Goal: Task Accomplishment & Management: Complete application form

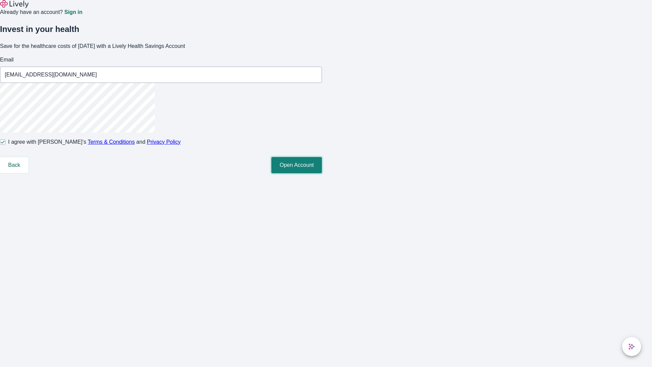
click at [322, 173] on button "Open Account" at bounding box center [297, 165] width 51 height 16
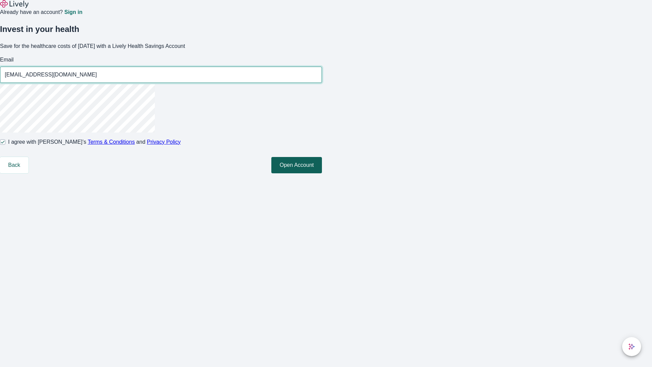
type input "[EMAIL_ADDRESS][DOMAIN_NAME]"
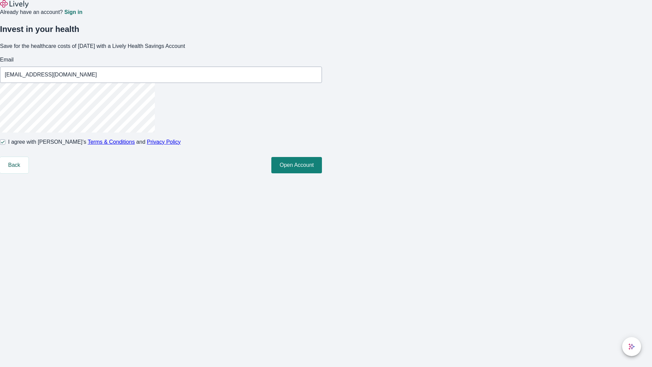
click at [5, 145] on input "I agree with Lively’s Terms & Conditions and Privacy Policy" at bounding box center [2, 141] width 5 height 5
checkbox input "false"
type input "[EMAIL_ADDRESS][DOMAIN_NAME]"
click at [5, 145] on input "I agree with Lively’s Terms & Conditions and Privacy Policy" at bounding box center [2, 141] width 5 height 5
checkbox input "true"
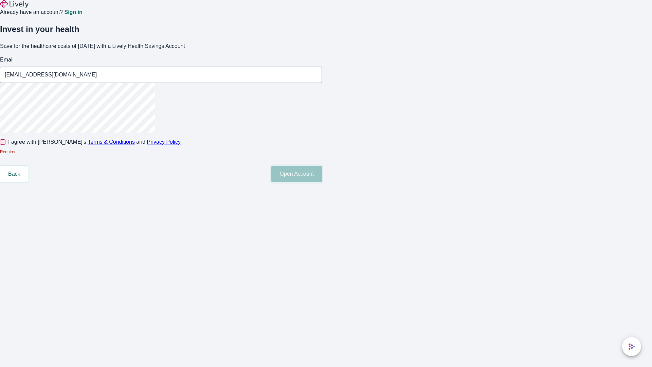
click at [322, 182] on button "Open Account" at bounding box center [297, 174] width 51 height 16
